Goal: Check status

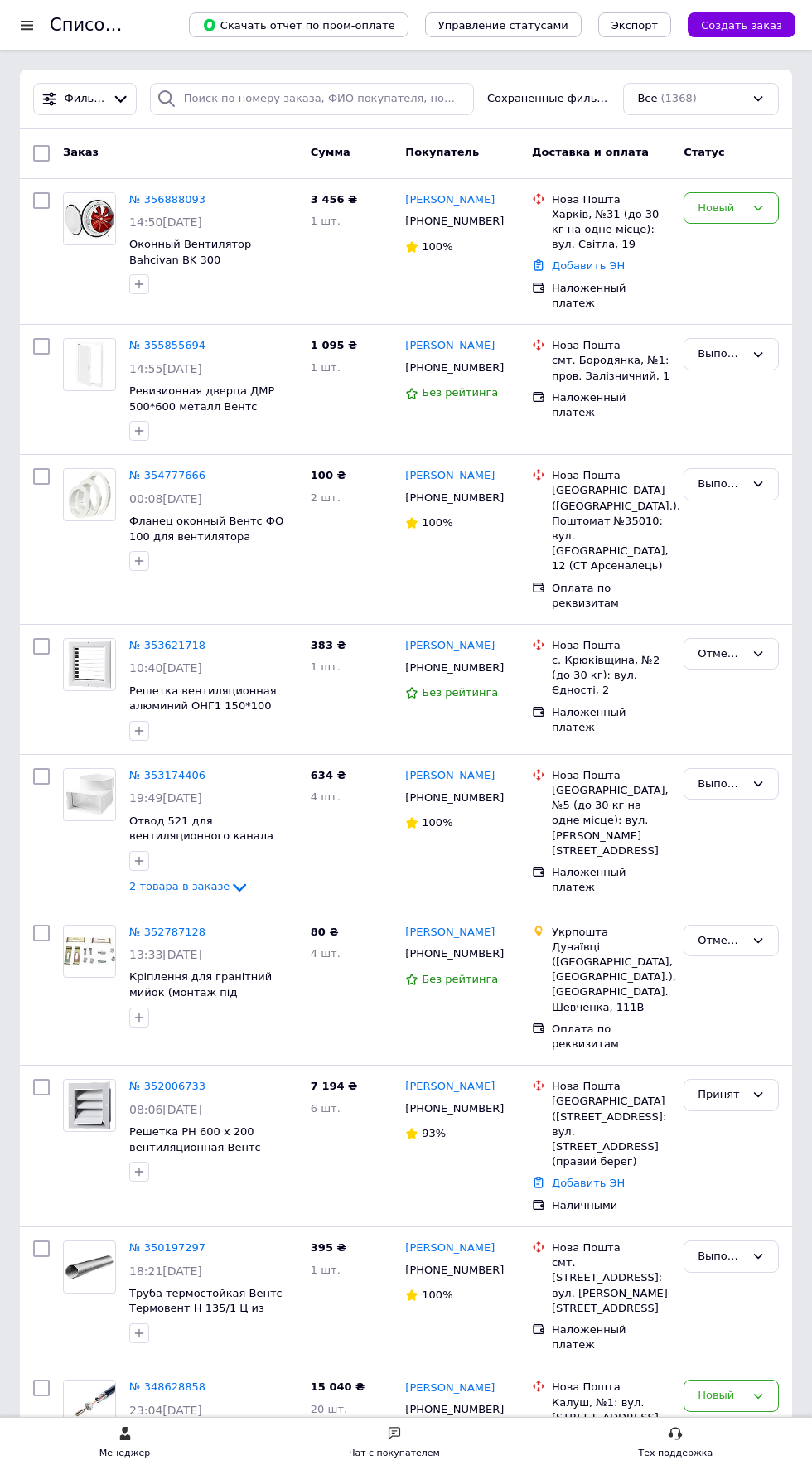
click at [740, 215] on div "Новый" at bounding box center [721, 208] width 47 height 17
click at [192, 220] on span "14:50[DATE]" at bounding box center [166, 222] width 72 height 13
click at [202, 225] on span "14:50[DATE]" at bounding box center [166, 222] width 72 height 13
click at [196, 221] on span "14:50[DATE]" at bounding box center [166, 222] width 72 height 13
click at [176, 198] on link "№ 356888093" at bounding box center [167, 199] width 76 height 12
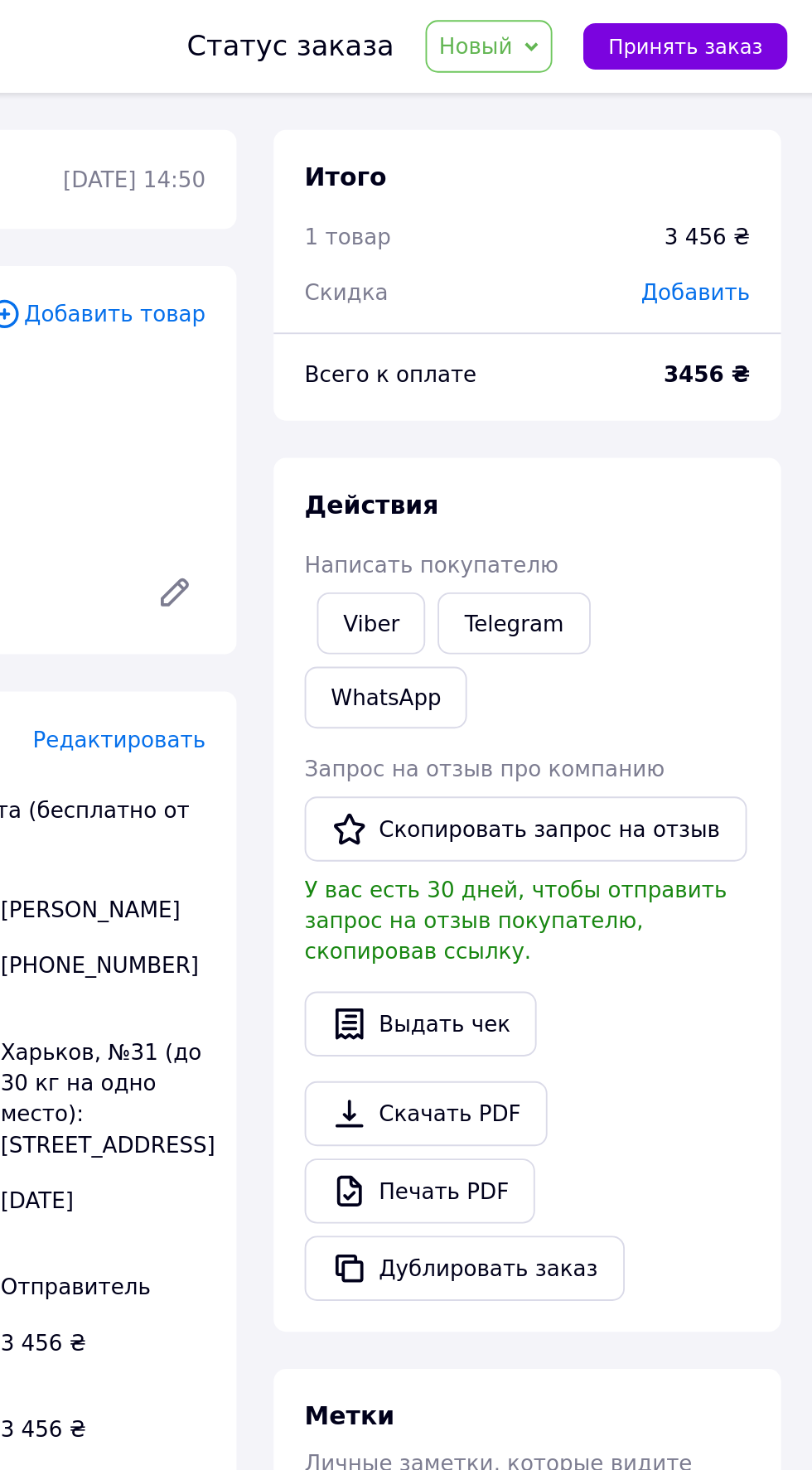
click at [662, 26] on icon at bounding box center [658, 25] width 8 height 8
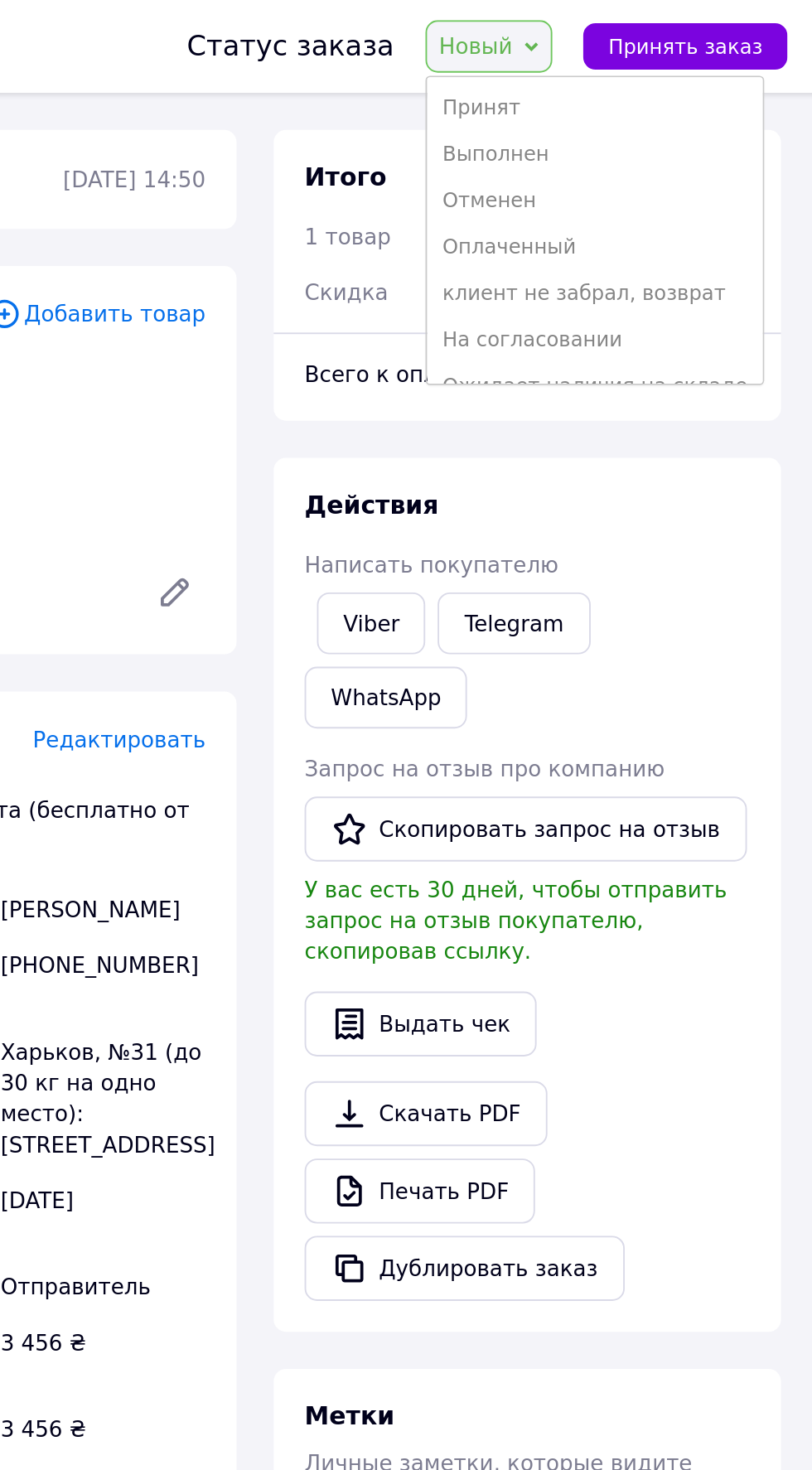
click at [686, 184] on li "На согласовании" at bounding box center [692, 182] width 179 height 25
